Goal: Transaction & Acquisition: Register for event/course

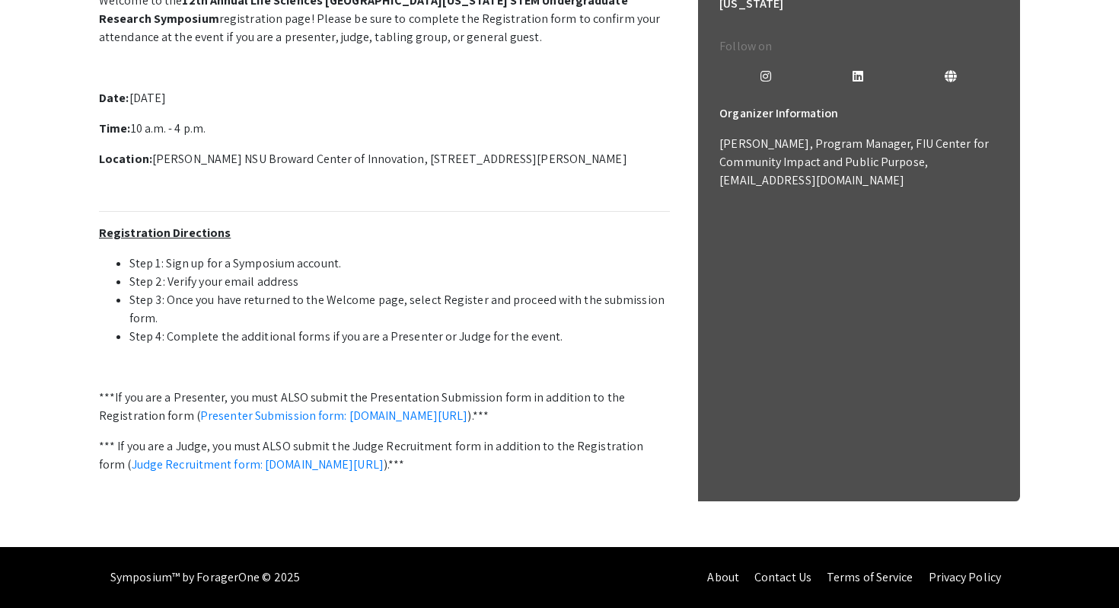
scroll to position [470, 0]
click at [410, 291] on li "Step 3: Once you have returned to the Welcome page, select Register and proceed…" at bounding box center [399, 309] width 541 height 37
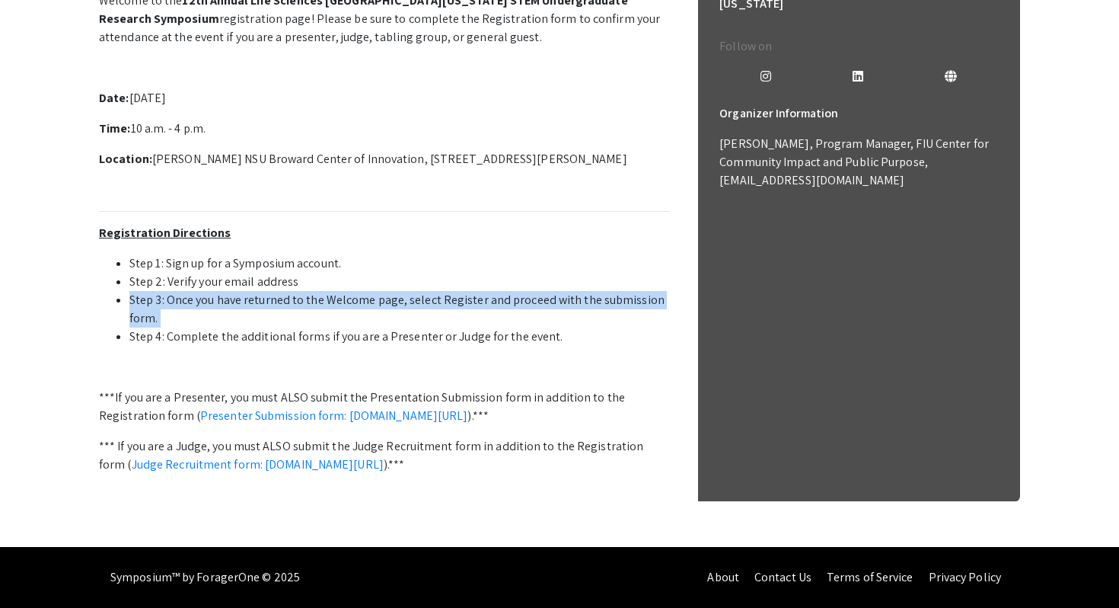
click at [410, 291] on li "Step 3: Once you have returned to the Welcome page, select Register and proceed…" at bounding box center [399, 309] width 541 height 37
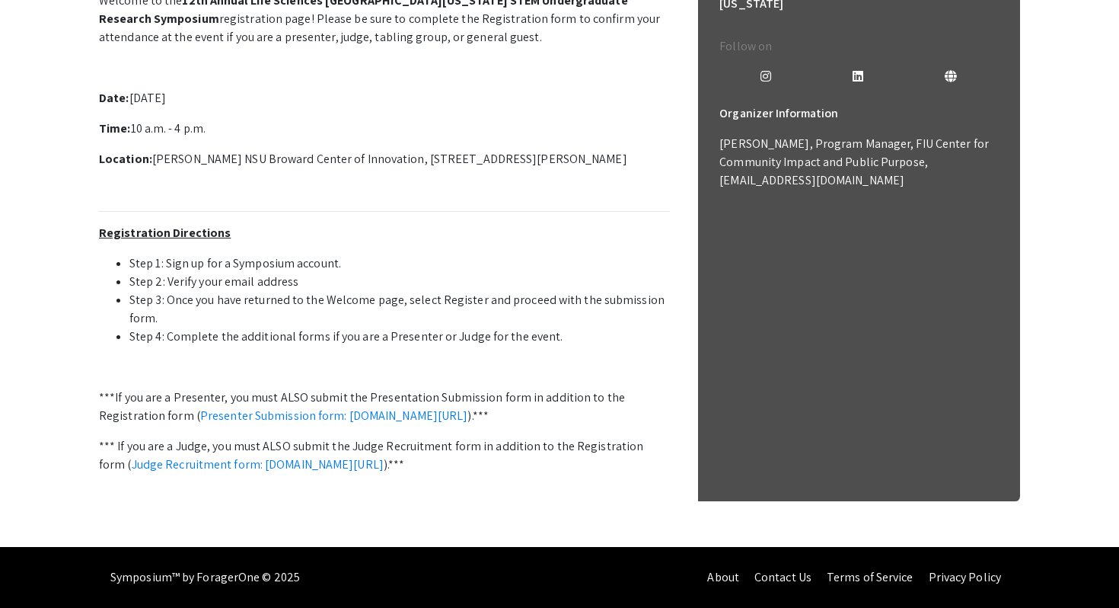
scroll to position [451, 0]
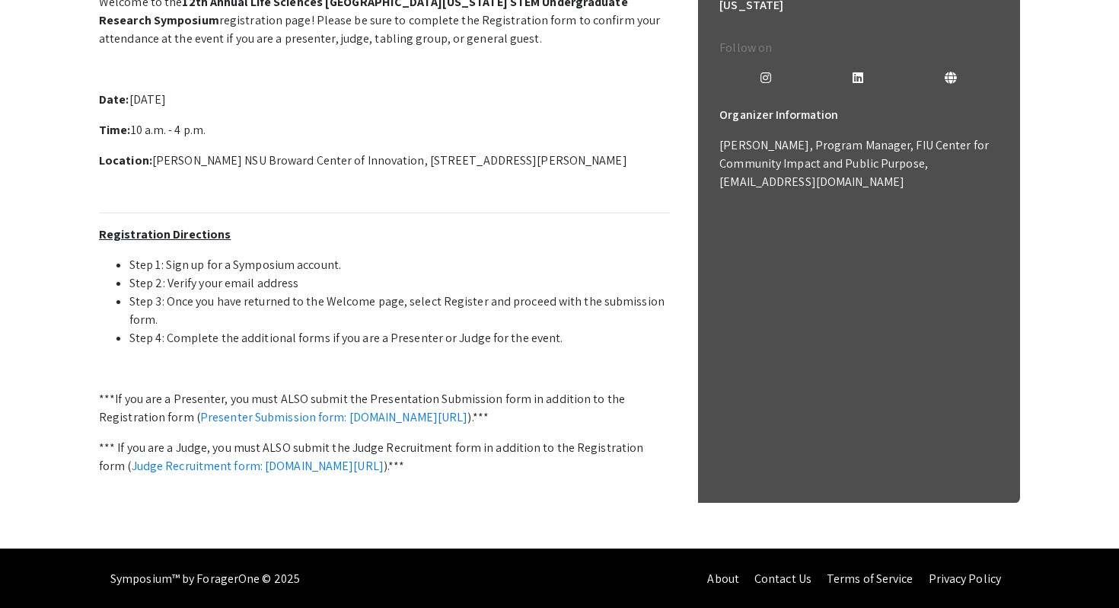
click at [410, 286] on li "Step 2: Verify your email address" at bounding box center [399, 283] width 541 height 18
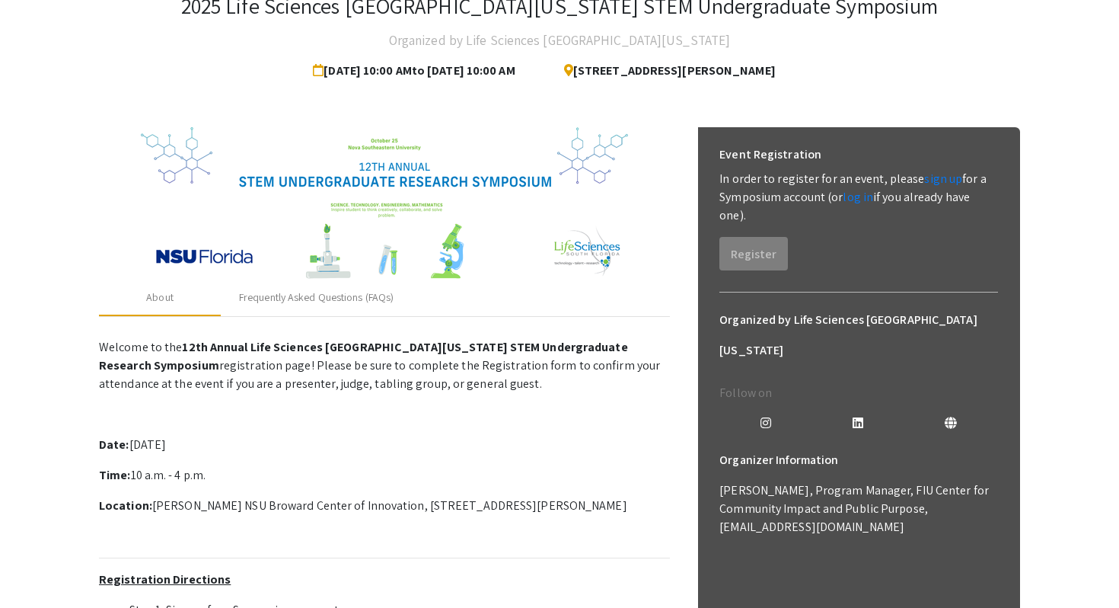
scroll to position [0, 0]
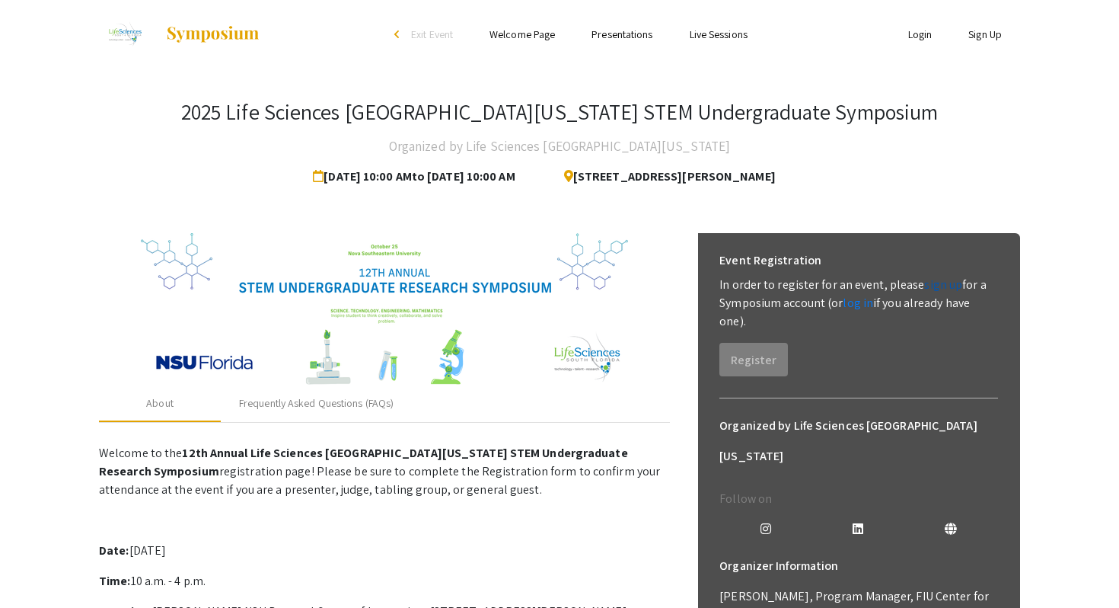
click at [924, 285] on link "sign up" at bounding box center [943, 284] width 38 height 16
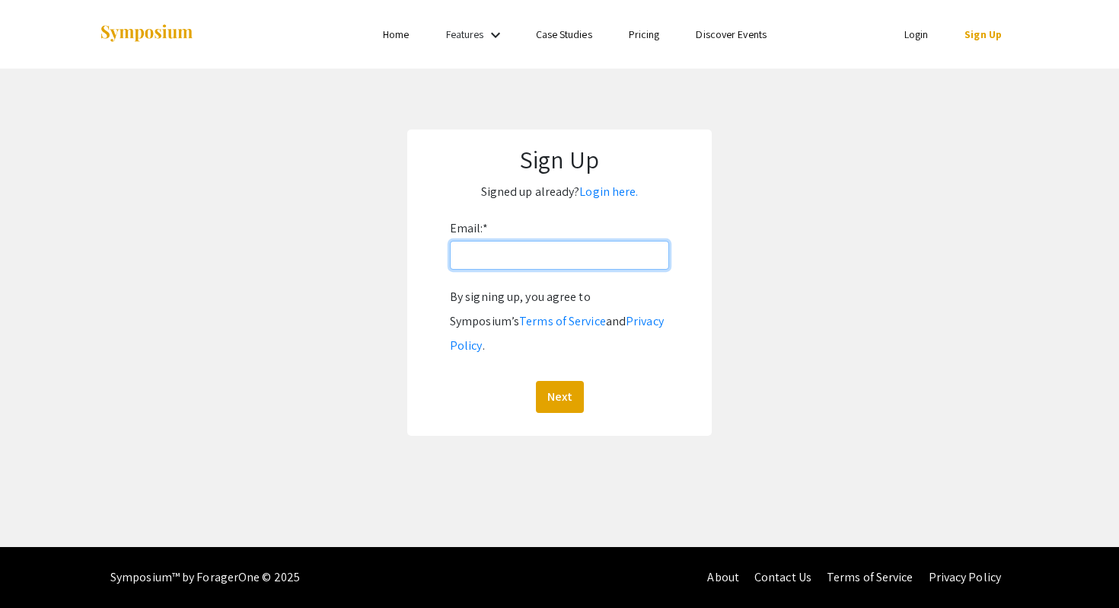
click at [593, 254] on input "Email: *" at bounding box center [559, 255] width 219 height 29
click at [593, 254] on input "[EMAIL_ADDRESS][DOMAIN_NAME]" at bounding box center [559, 255] width 219 height 29
type input "[EMAIL_ADDRESS][DOMAIN_NAME]"
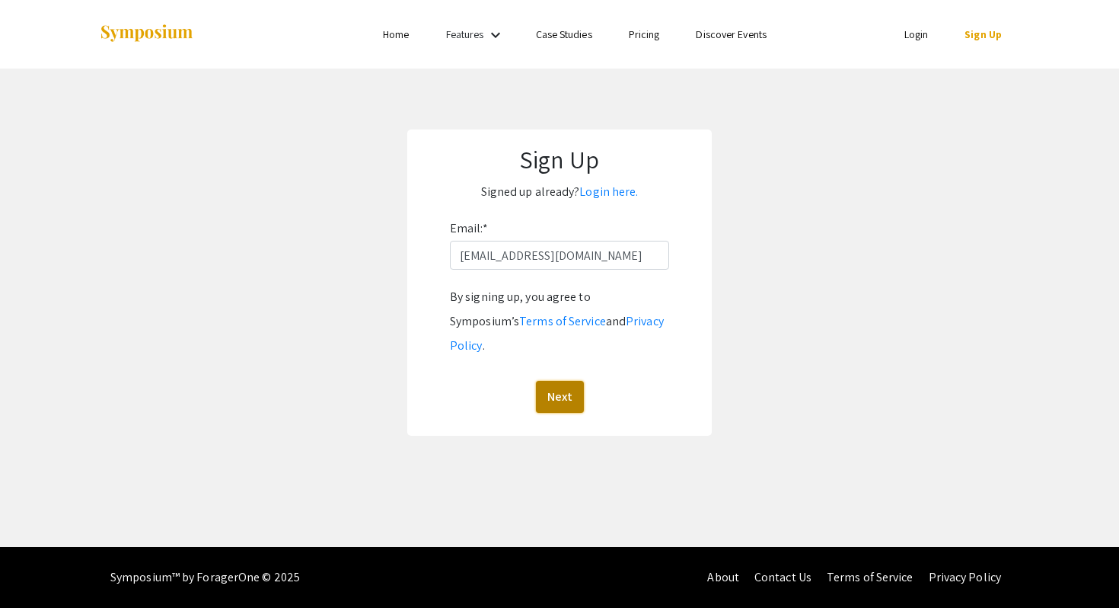
click at [567, 381] on button "Next" at bounding box center [560, 397] width 48 height 32
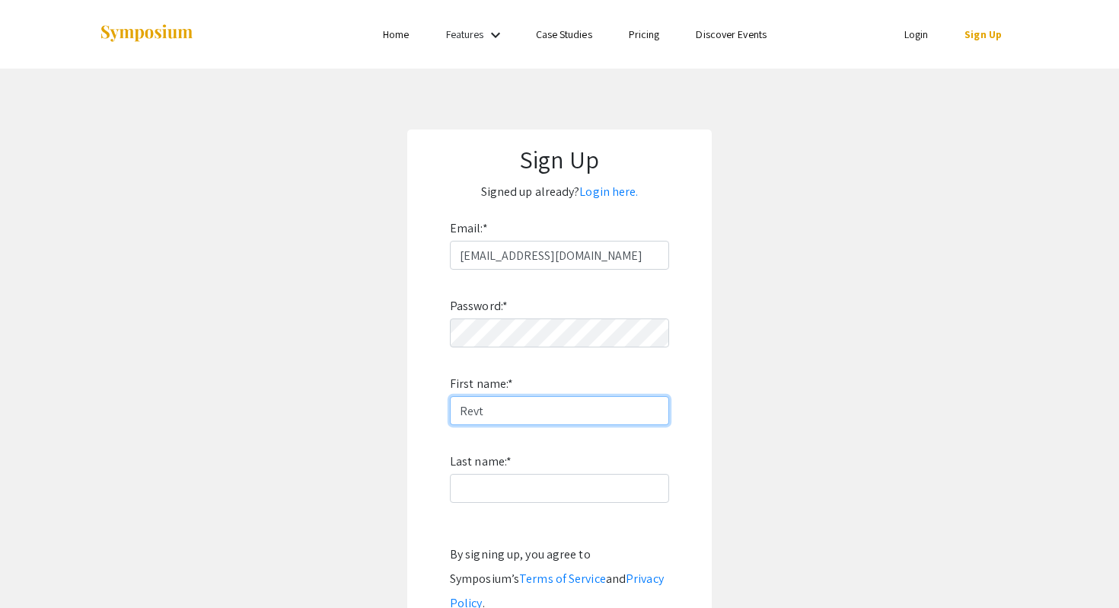
type input "Revt"
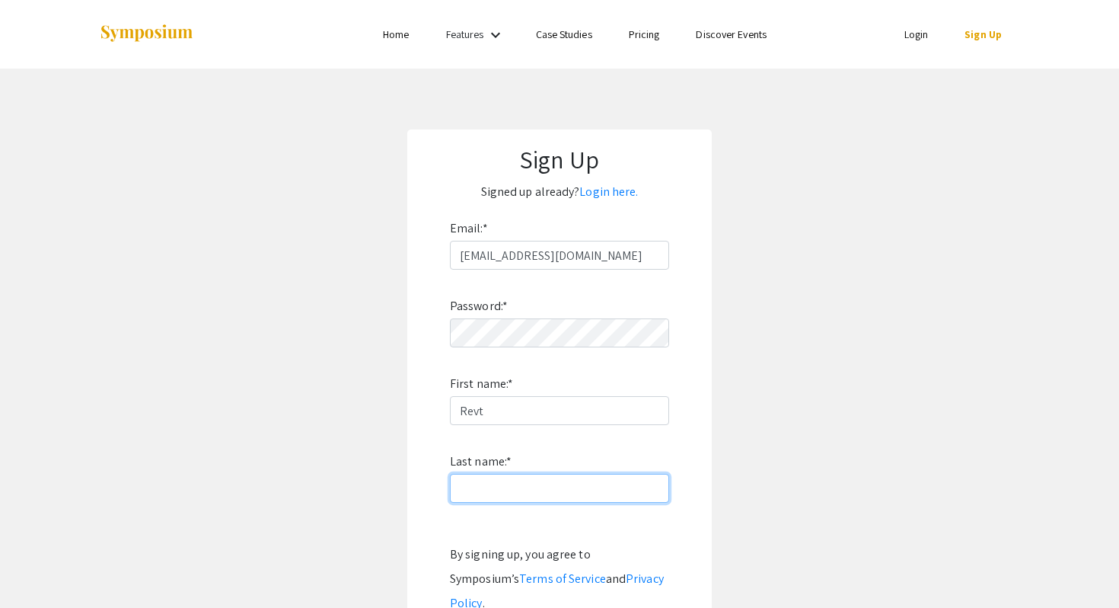
type input "[PERSON_NAME]"
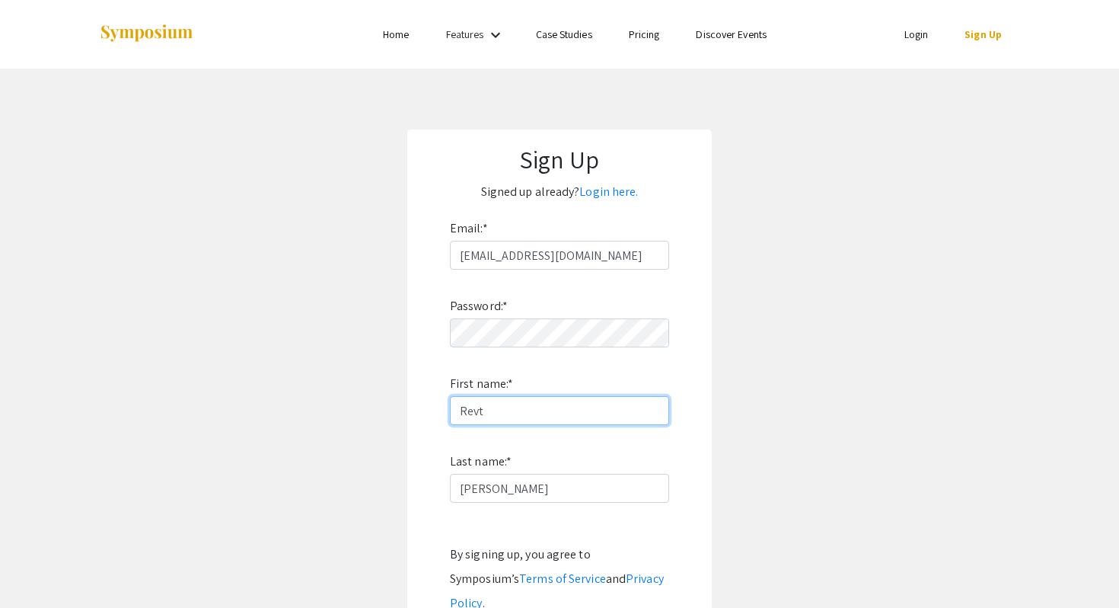
click at [566, 401] on input "Revt" at bounding box center [559, 410] width 219 height 29
type input "[PERSON_NAME]"
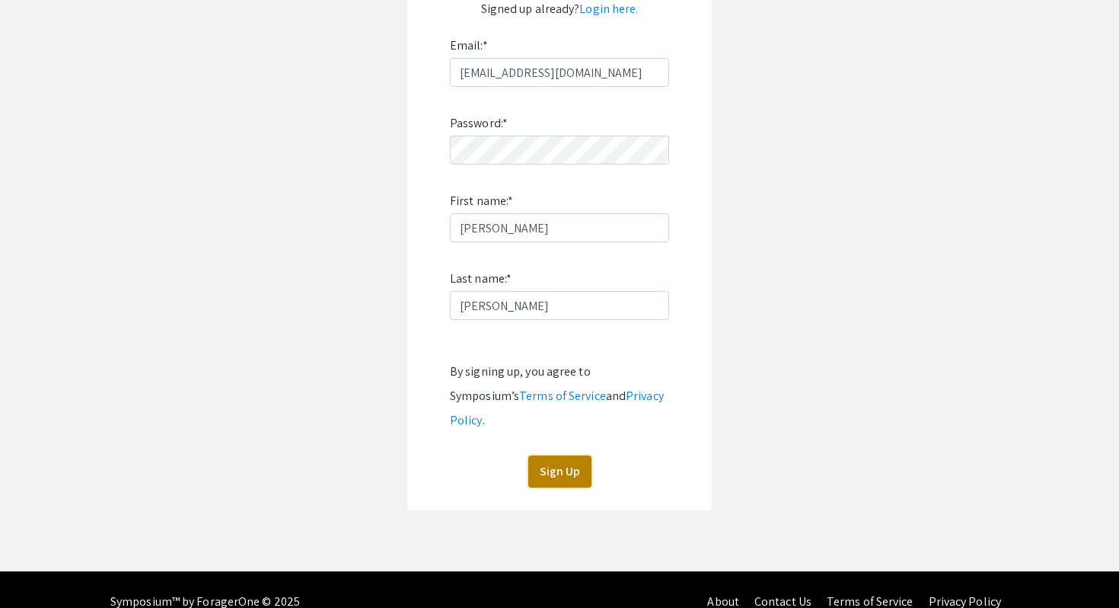
click at [557, 455] on button "Sign Up" at bounding box center [559, 471] width 63 height 32
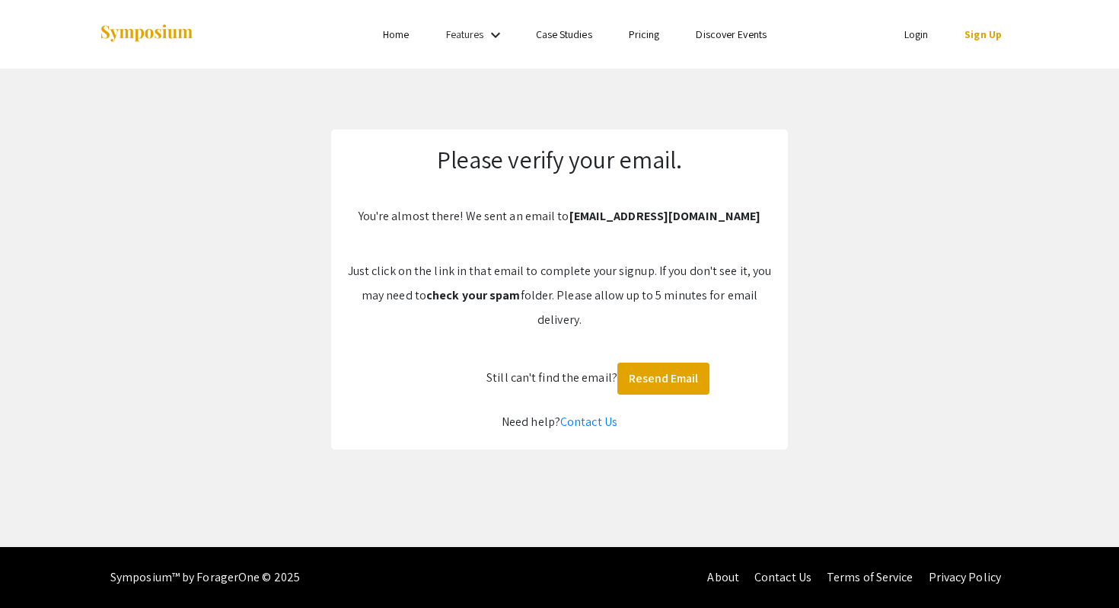
click at [656, 313] on p "Just click on the link in that email to complete your signup. If you don't see …" at bounding box center [559, 295] width 426 height 73
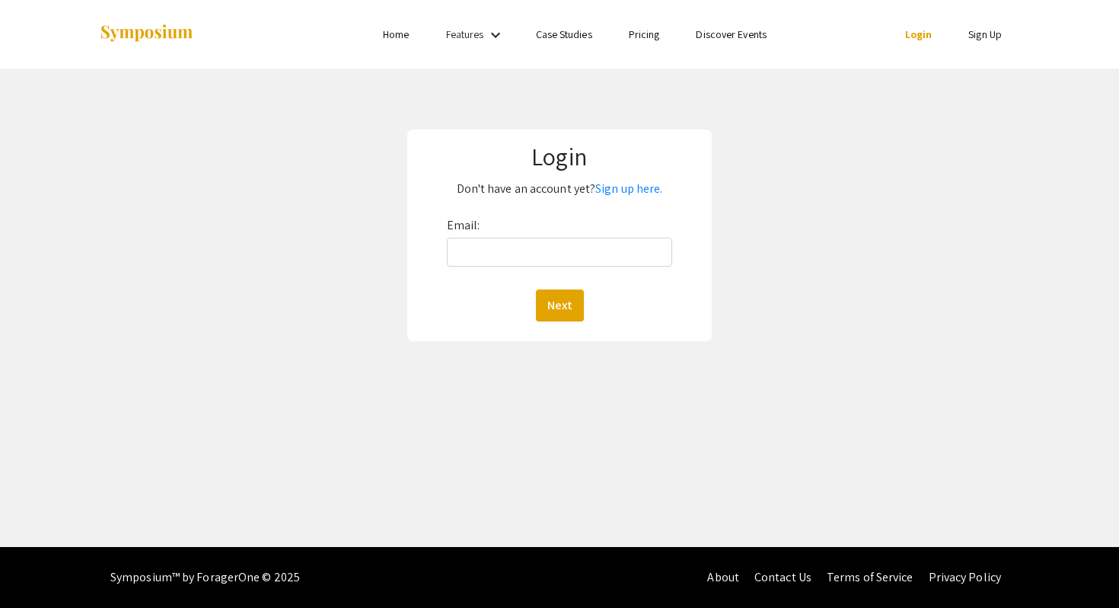
click at [626, 235] on div "Email: Next" at bounding box center [560, 267] width 226 height 108
click at [626, 245] on input "Email:" at bounding box center [560, 252] width 226 height 29
type input "[EMAIL_ADDRESS][DOMAIN_NAME]"
click at [566, 312] on button "Next" at bounding box center [560, 305] width 48 height 32
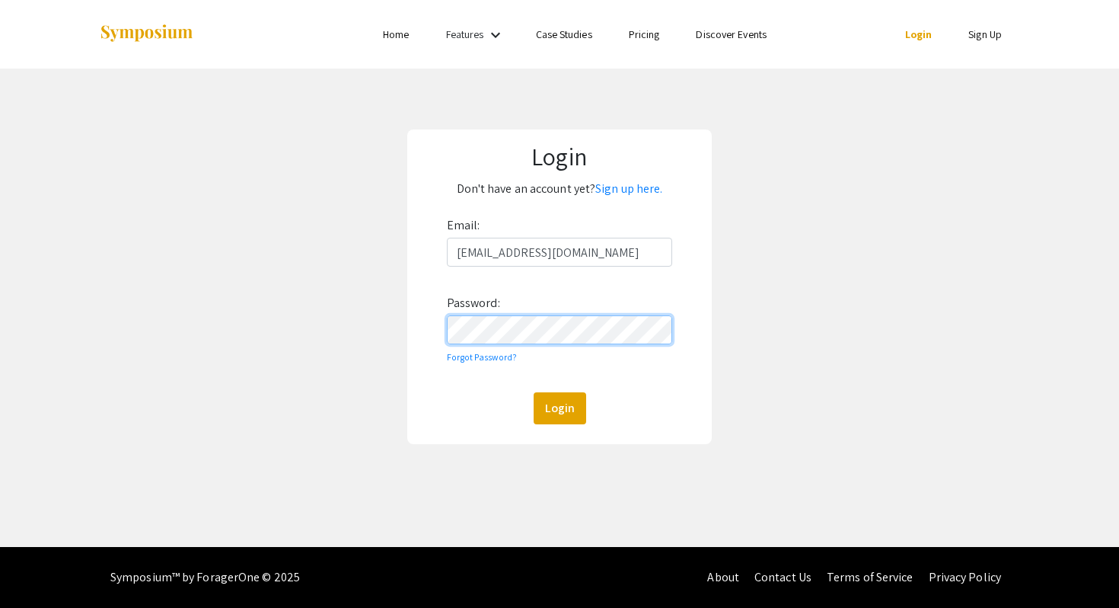
click at [534, 392] on button "Login" at bounding box center [560, 408] width 53 height 32
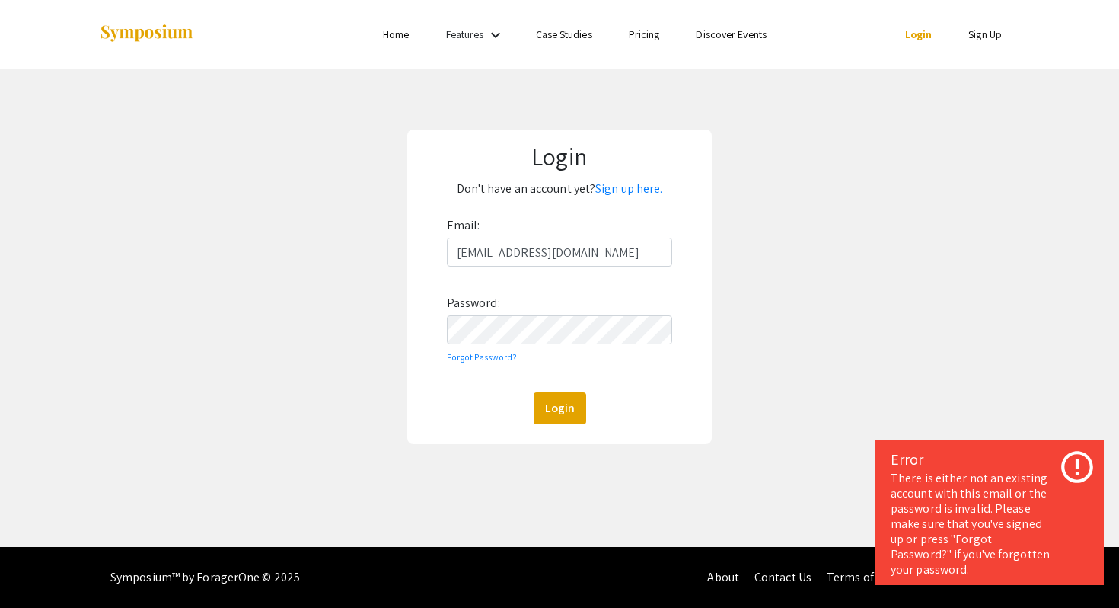
click at [577, 308] on div "Email: rd1530@mynsu.nova.edu Password: Forgot Password? Login" at bounding box center [560, 318] width 226 height 211
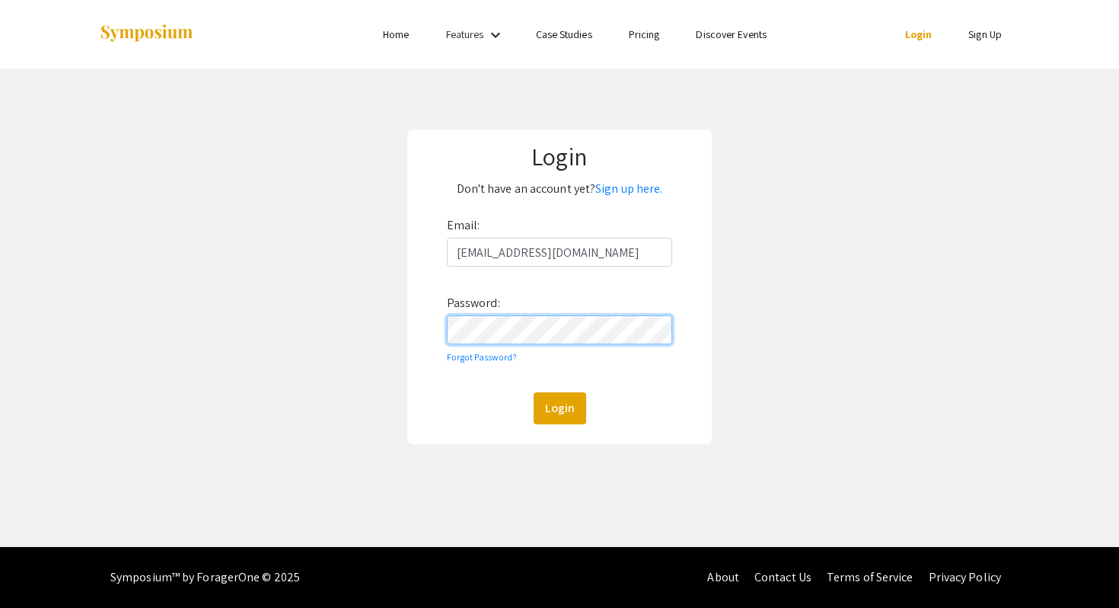
click at [534, 392] on button "Login" at bounding box center [560, 408] width 53 height 32
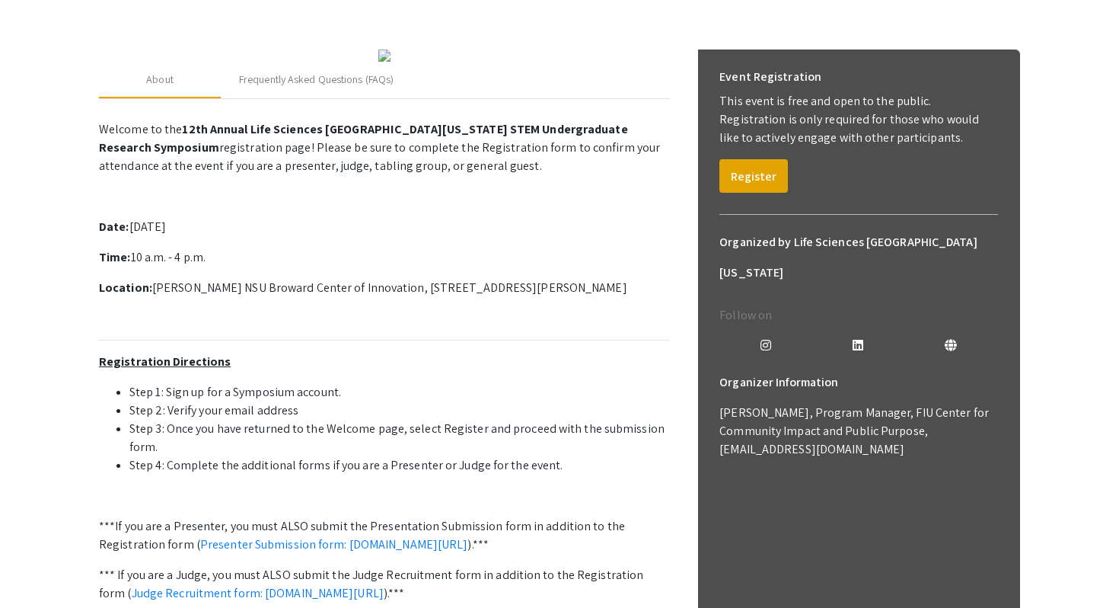
scroll to position [187, 0]
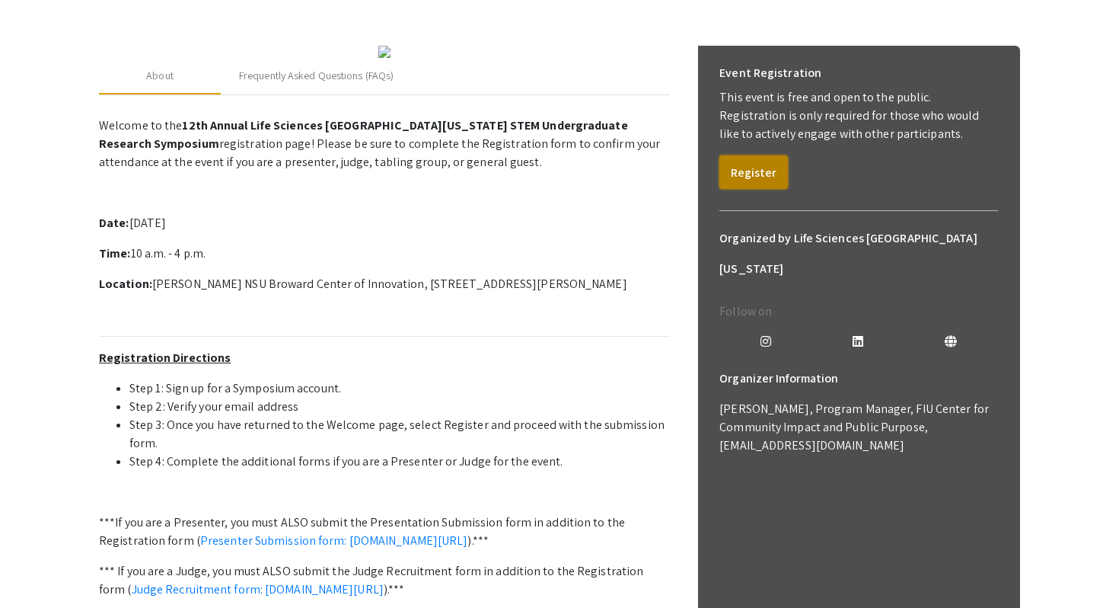
click at [751, 181] on button "Register" at bounding box center [753, 172] width 69 height 34
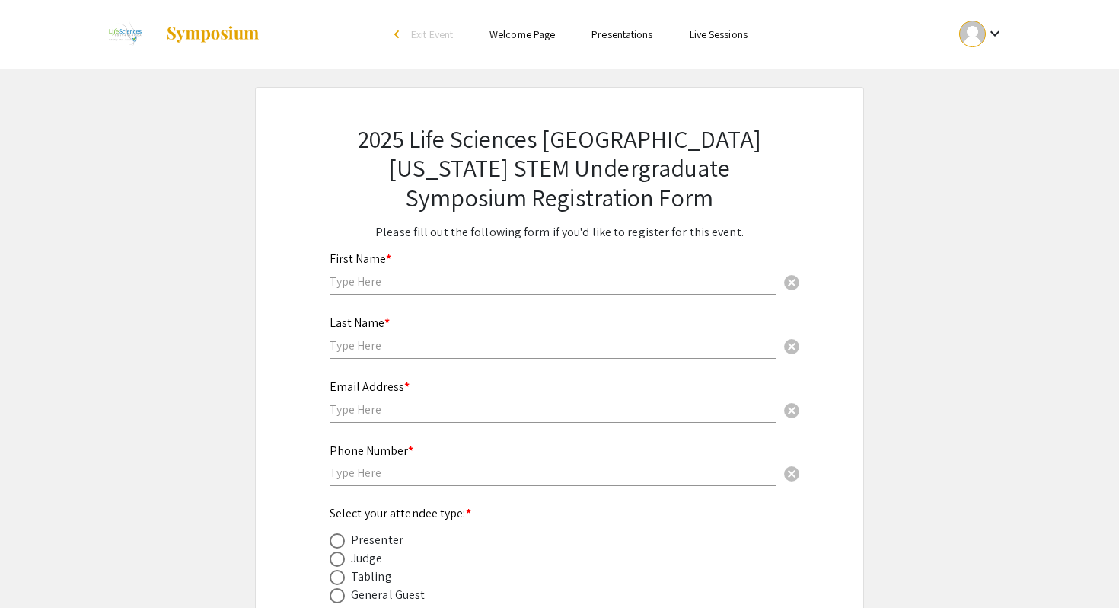
click at [391, 296] on div "First Name * cancel" at bounding box center [553, 273] width 447 height 73
click at [393, 287] on input "text" at bounding box center [553, 281] width 447 height 16
type input "[PERSON_NAME]"
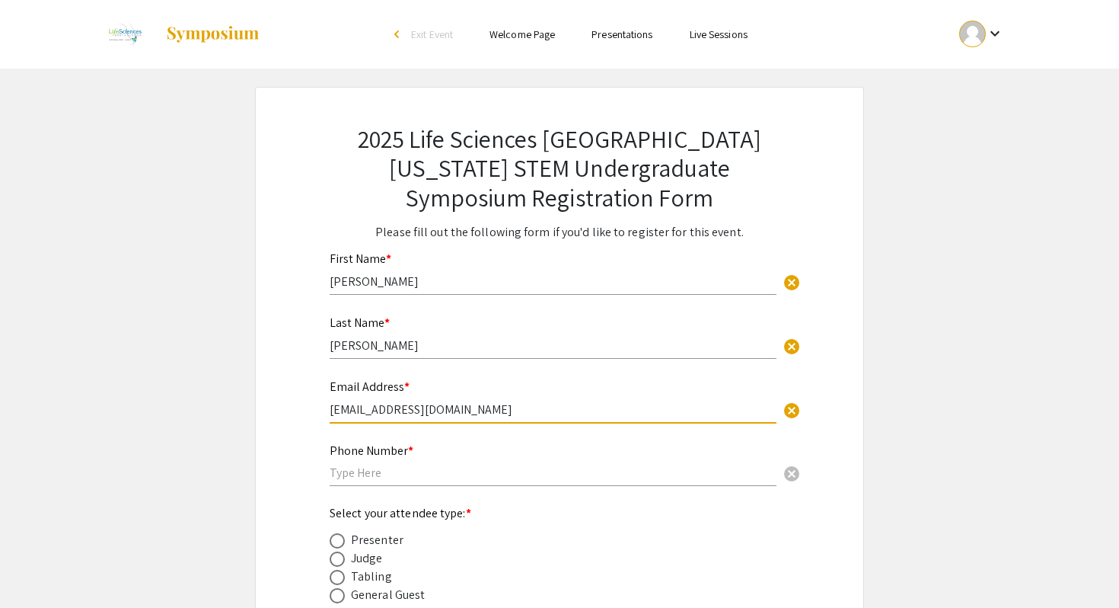
type input "[EMAIL_ADDRESS][DOMAIN_NAME]"
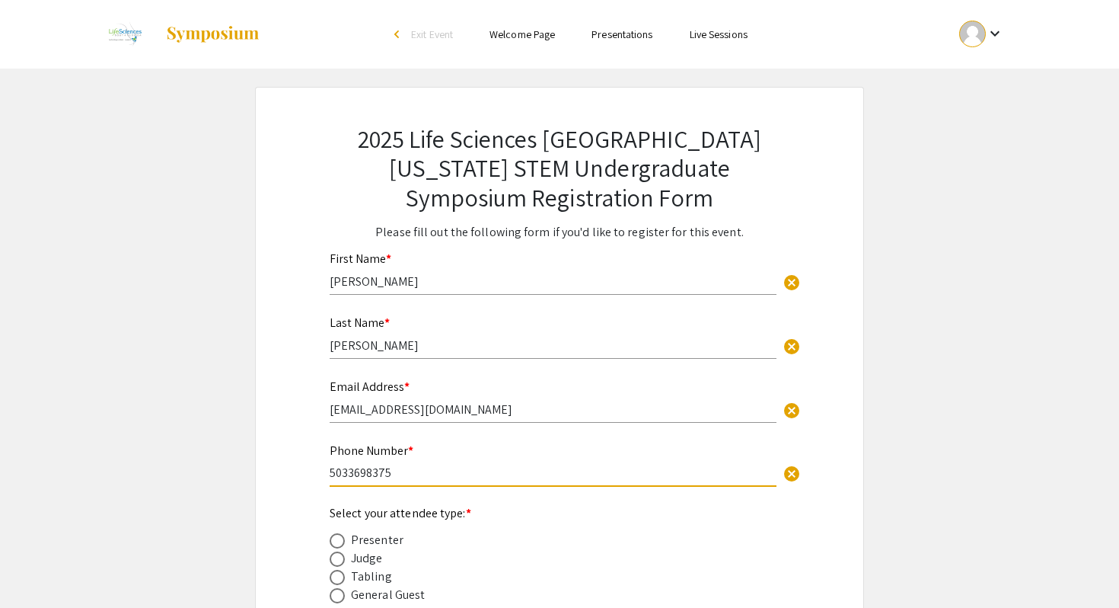
type input "5033698375"
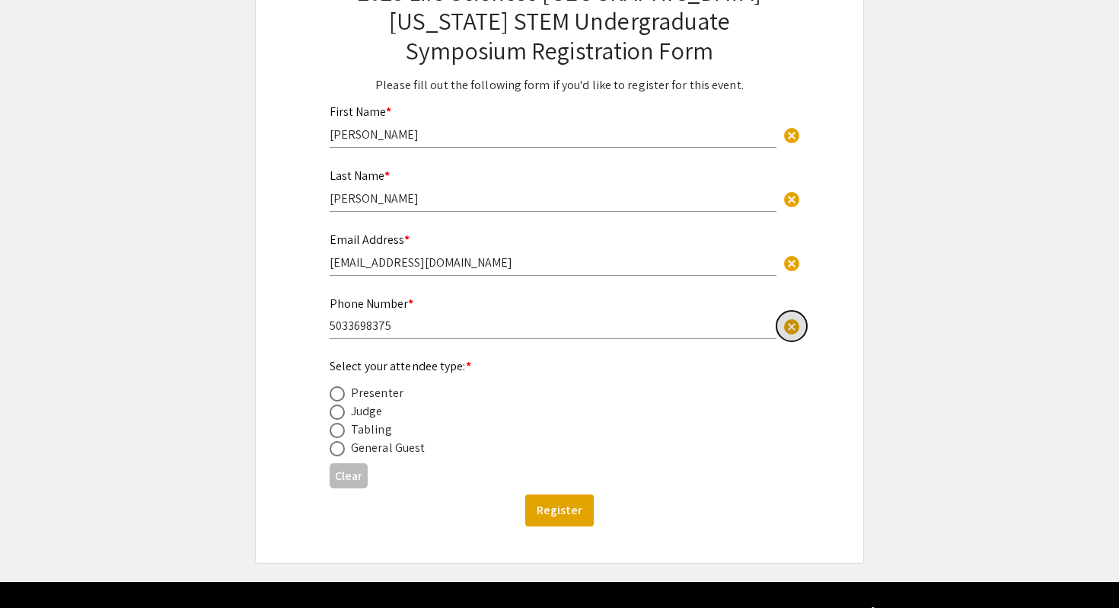
scroll to position [148, 0]
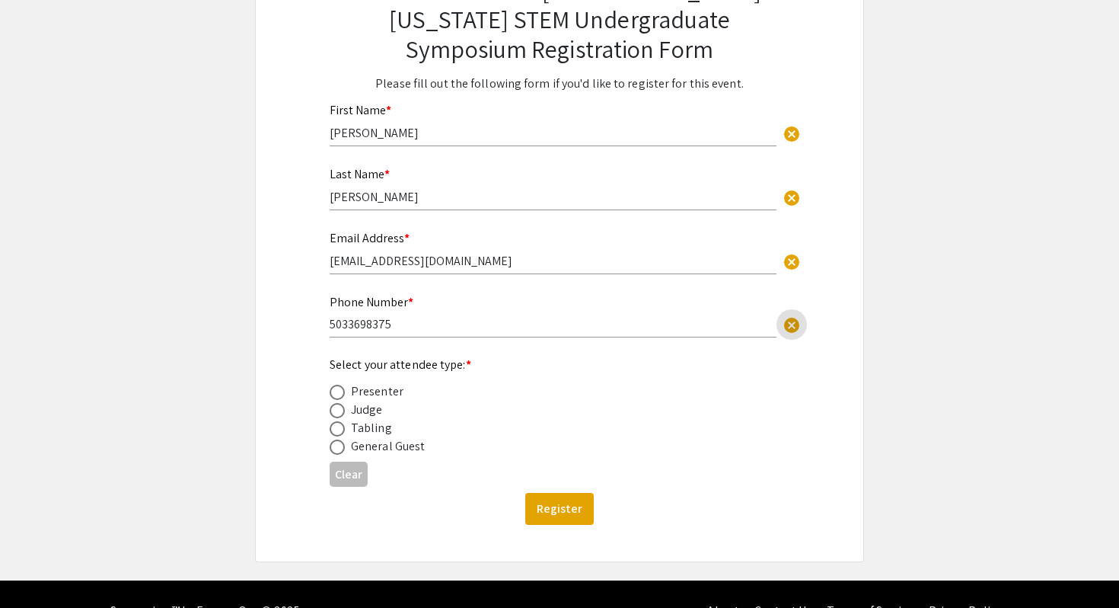
click at [335, 451] on span at bounding box center [337, 446] width 15 height 15
click at [335, 451] on input "radio" at bounding box center [337, 446] width 15 height 15
radio input "true"
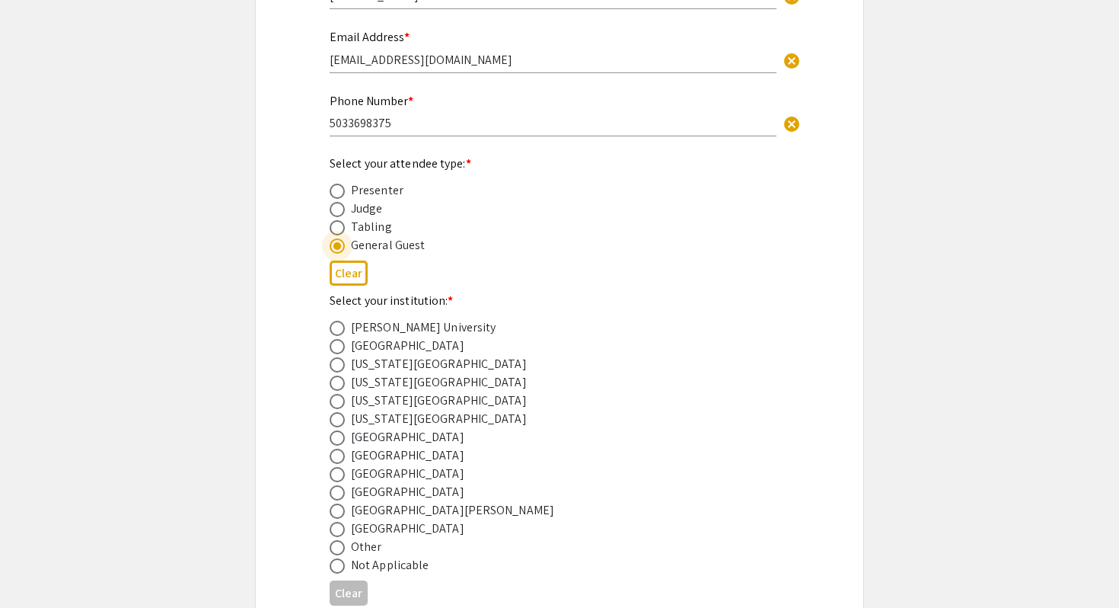
scroll to position [359, 0]
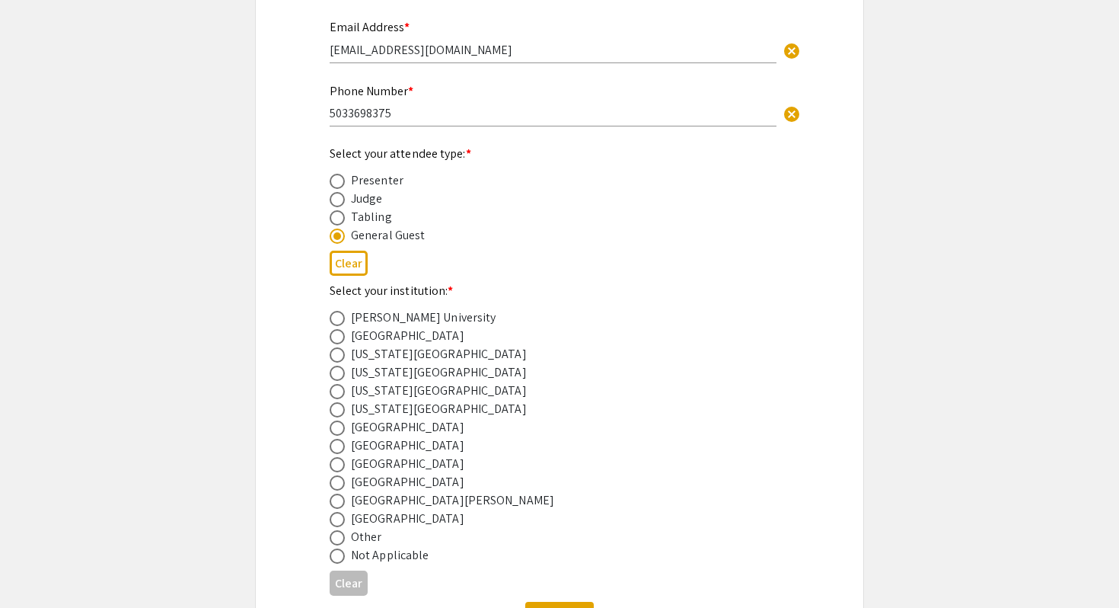
click at [400, 471] on div "Nova Southeastern University" at bounding box center [407, 464] width 113 height 18
click at [327, 471] on div "2025 Life Sciences South Florida STEM Undergraduate Symposium Registration Form…" at bounding box center [559, 199] width 533 height 942
click at [335, 471] on span at bounding box center [337, 464] width 15 height 15
click at [335, 471] on input "radio" at bounding box center [337, 464] width 15 height 15
radio input "true"
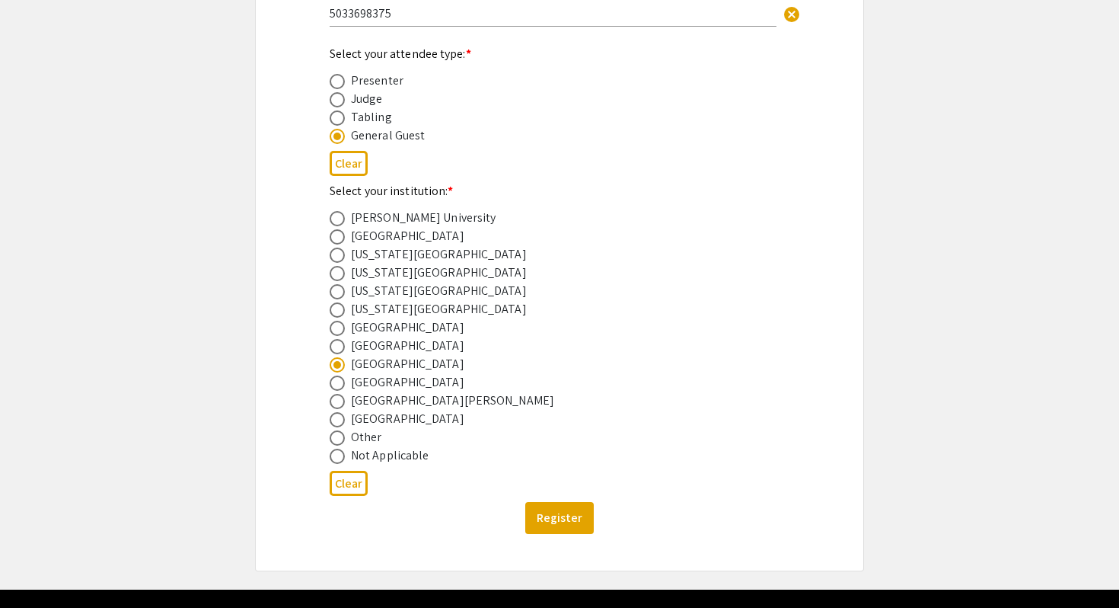
scroll to position [505, 0]
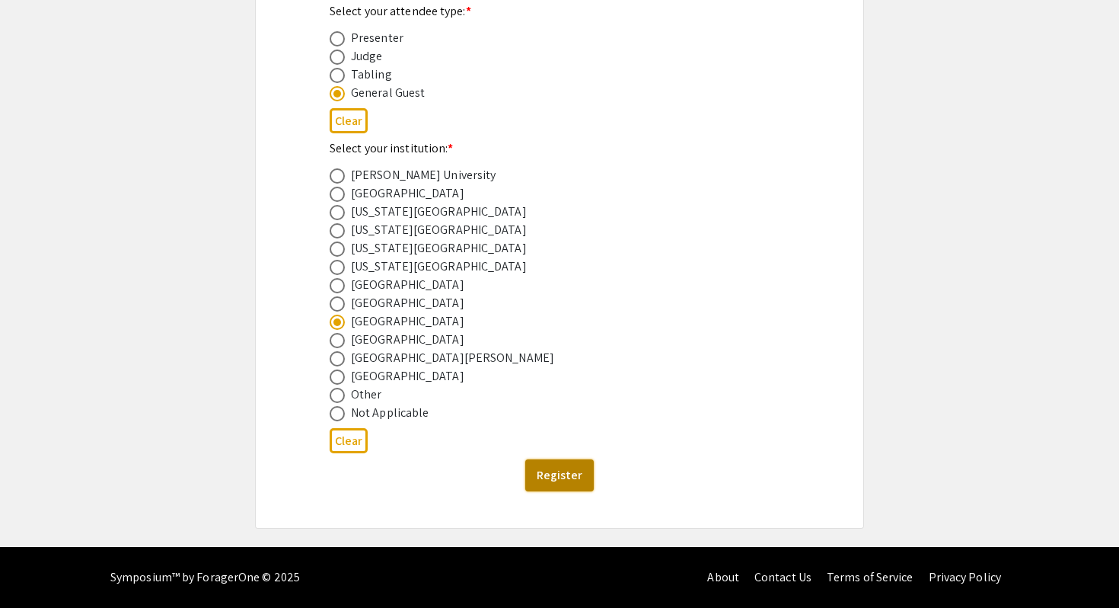
click at [554, 472] on button "Register" at bounding box center [559, 475] width 69 height 32
